Goal: Transaction & Acquisition: Purchase product/service

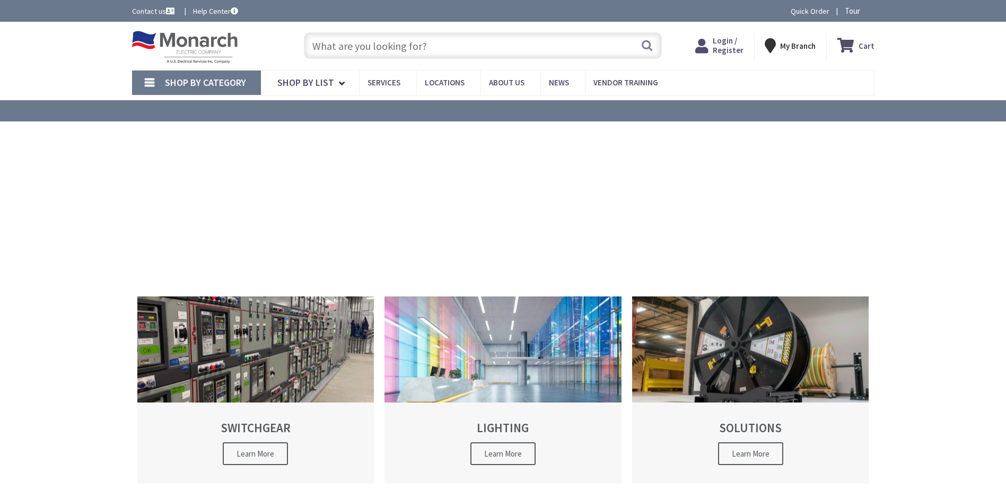
click at [711, 43] on icon at bounding box center [704, 45] width 18 height 19
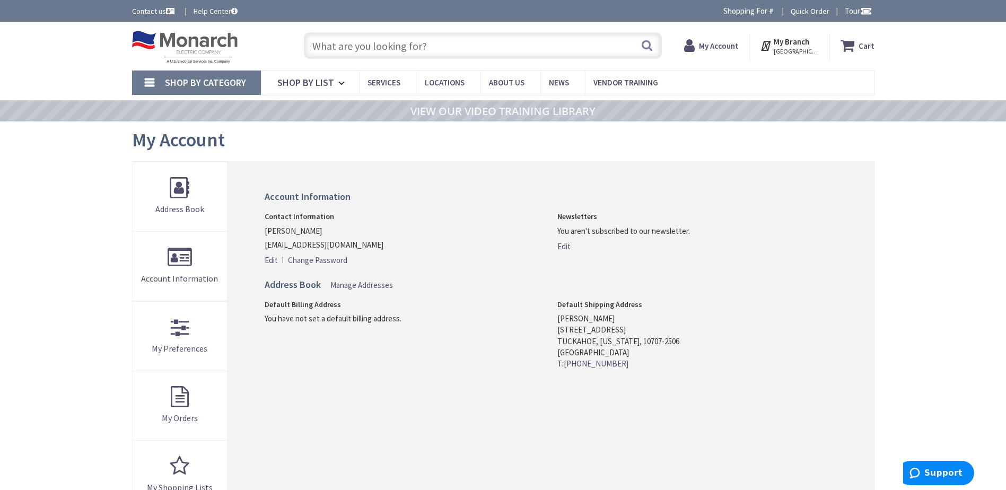
click at [378, 48] on input "text" at bounding box center [483, 45] width 358 height 27
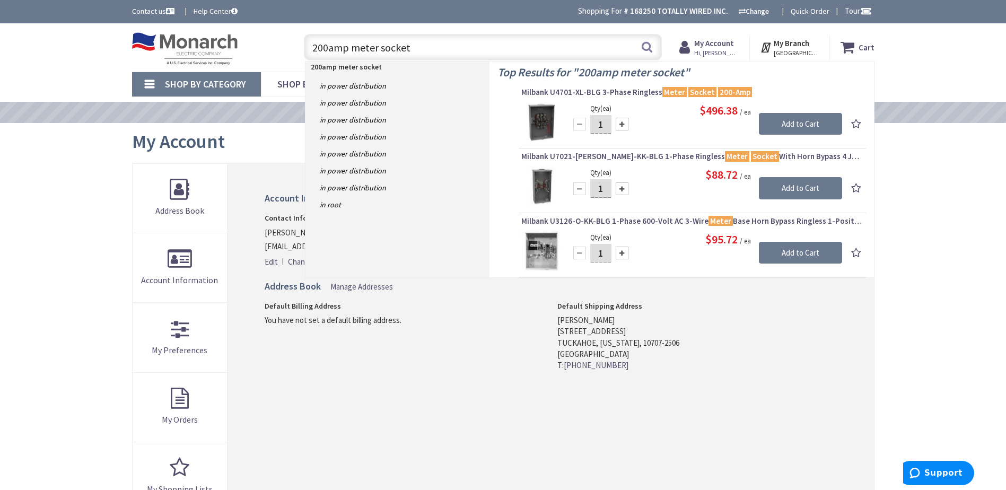
drag, startPoint x: 424, startPoint y: 51, endPoint x: 247, endPoint y: 48, distance: 177.7
click at [247, 48] on div "Toggle Nav 200amp meter socket 200amp meter socket Search Cart My Cart Close" at bounding box center [503, 48] width 759 height 36
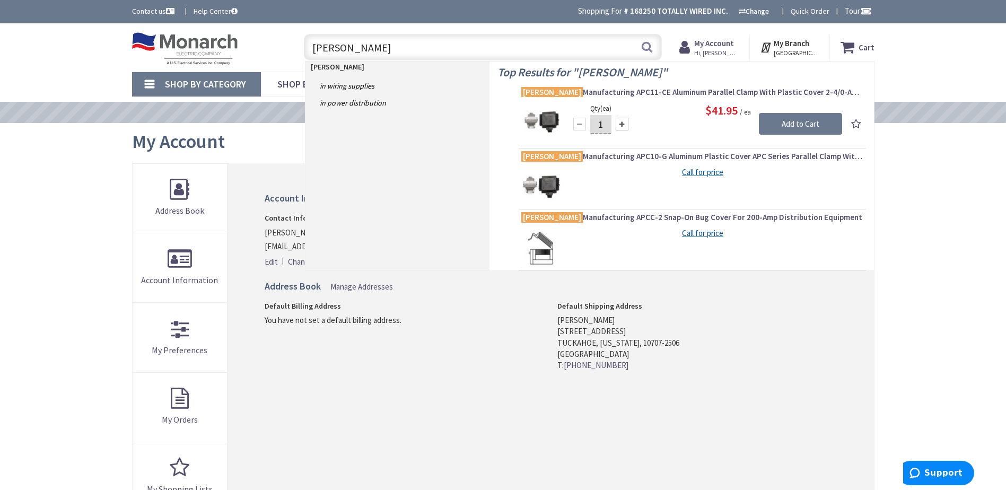
drag, startPoint x: 372, startPoint y: 45, endPoint x: 197, endPoint y: 39, distance: 175.2
click at [189, 39] on div "Toggle Nav [PERSON_NAME] [PERSON_NAME] Search Cart My Cart Close" at bounding box center [503, 48] width 759 height 36
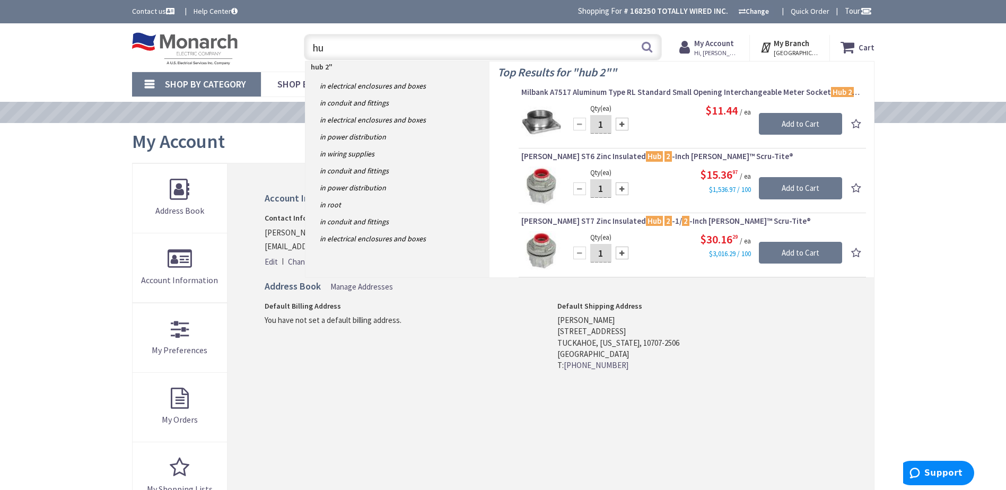
type input "h"
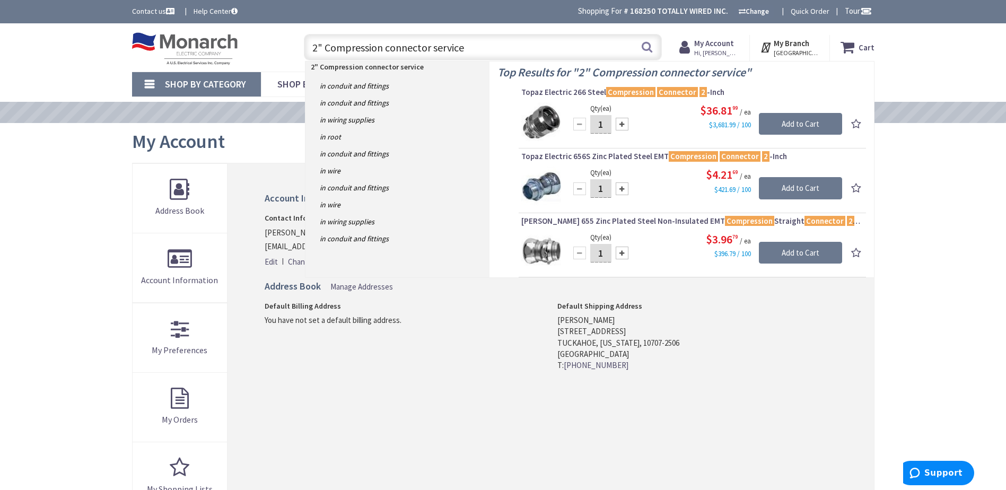
drag, startPoint x: 461, startPoint y: 52, endPoint x: 433, endPoint y: 53, distance: 28.1
click at [433, 53] on input "2" Compression connector service" at bounding box center [483, 47] width 358 height 27
click at [430, 48] on input "2" Compression connector service" at bounding box center [483, 47] width 358 height 27
drag, startPoint x: 487, startPoint y: 40, endPoint x: 223, endPoint y: 50, distance: 264.4
click at [223, 50] on div "Toggle Nav 2" Compression connector service 2" Compression connector service Se…" at bounding box center [503, 48] width 759 height 36
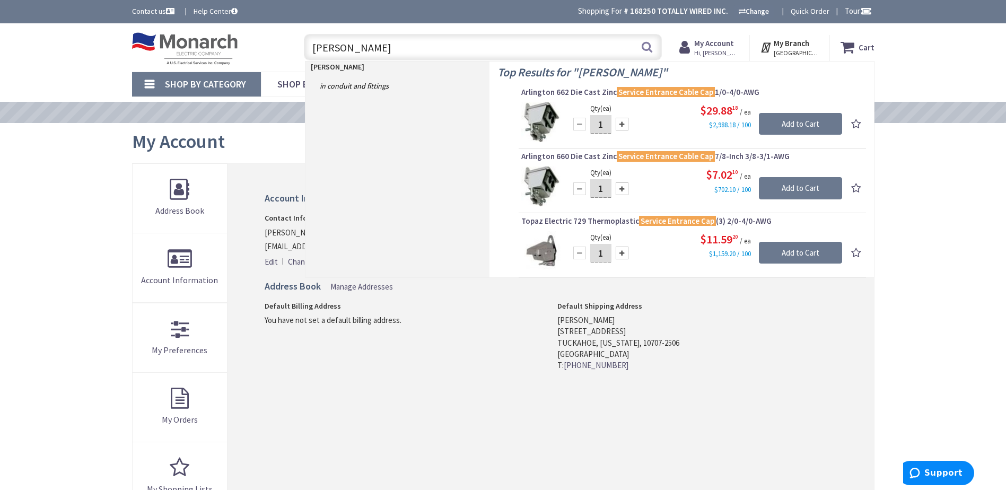
drag, startPoint x: 410, startPoint y: 53, endPoint x: 78, endPoint y: 34, distance: 332.0
click at [82, 32] on div "Skip to Content Toggle Nav [GEOGRAPHIC_DATA] [GEOGRAPHIC_DATA] Search Cart My C…" at bounding box center [503, 47] width 1006 height 48
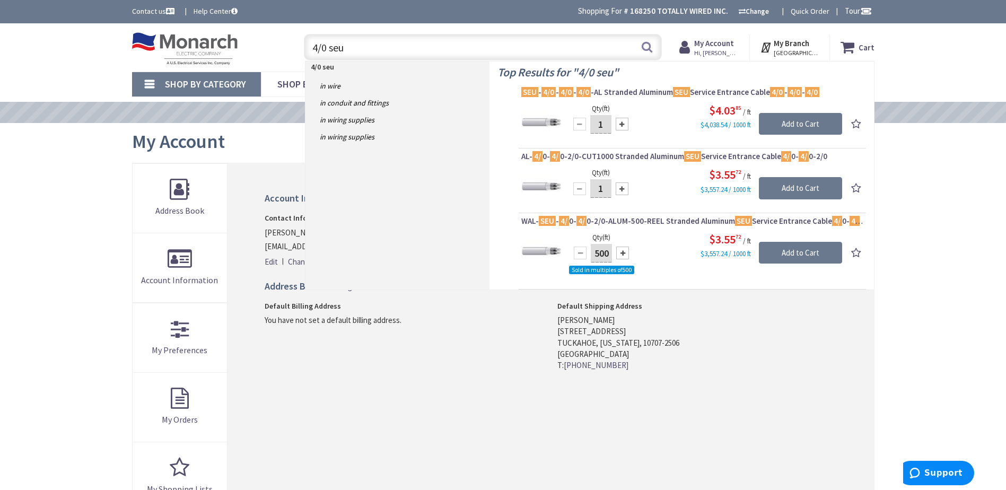
type input "4/0 seu"
